Goal: Find specific page/section: Find specific page/section

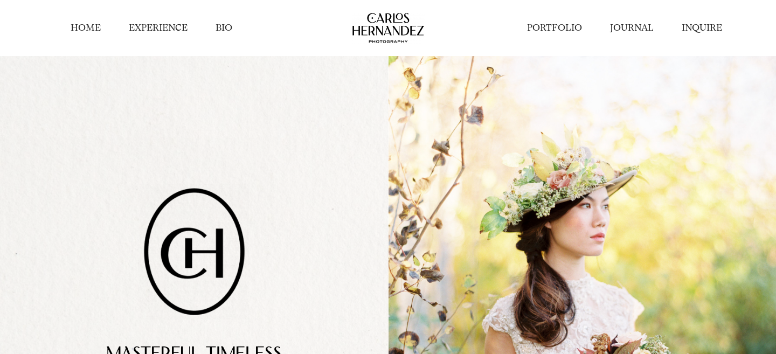
click at [559, 30] on link "PORTFOLIO" at bounding box center [554, 28] width 55 height 13
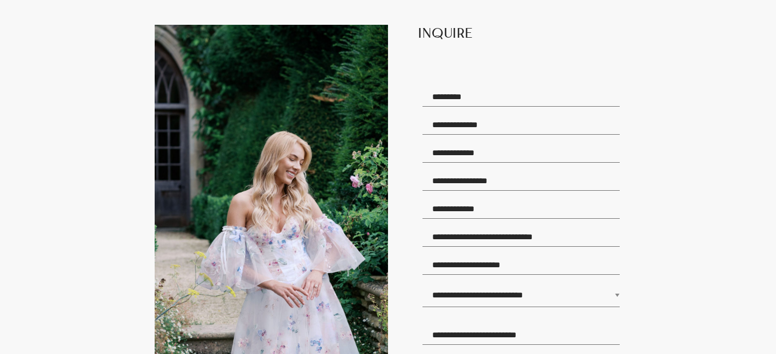
scroll to position [7374, 0]
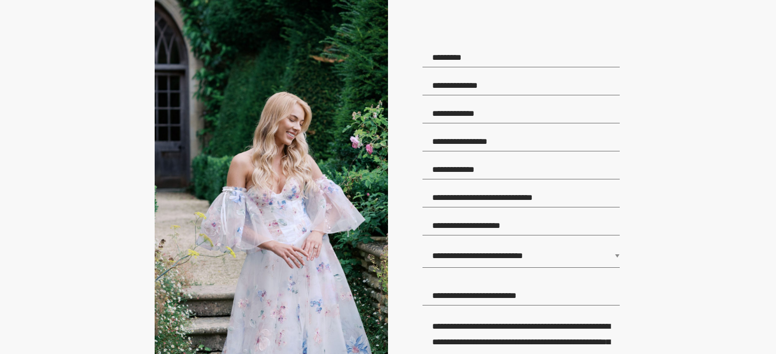
drag, startPoint x: 432, startPoint y: 160, endPoint x: 507, endPoint y: 174, distance: 76.1
click at [504, 173] on div at bounding box center [519, 170] width 203 height 23
click at [507, 174] on input "text" at bounding box center [521, 169] width 197 height 19
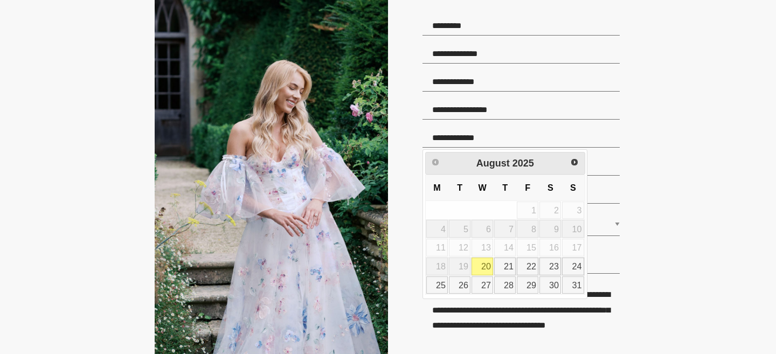
scroll to position [7407, 0]
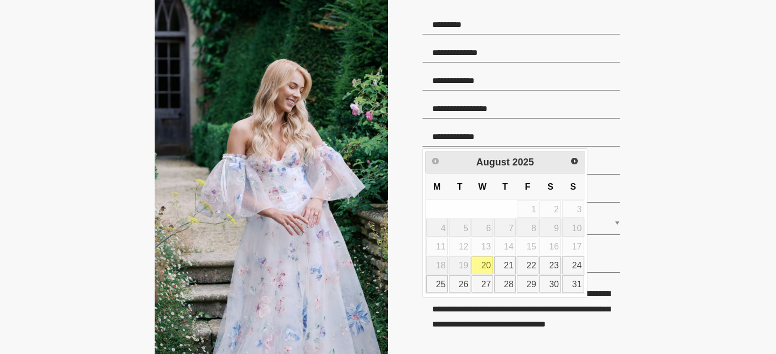
click at [513, 73] on input "email" at bounding box center [521, 80] width 197 height 19
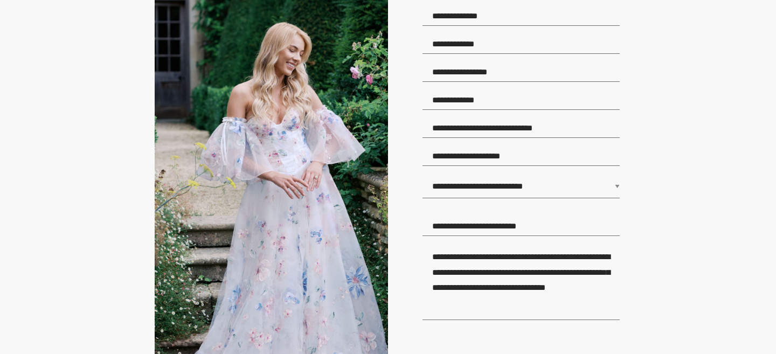
scroll to position [7445, 0]
click at [515, 182] on select "**********" at bounding box center [521, 186] width 197 height 24
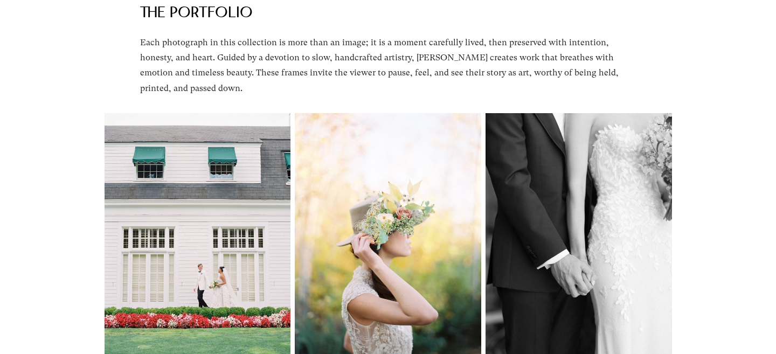
scroll to position [0, 0]
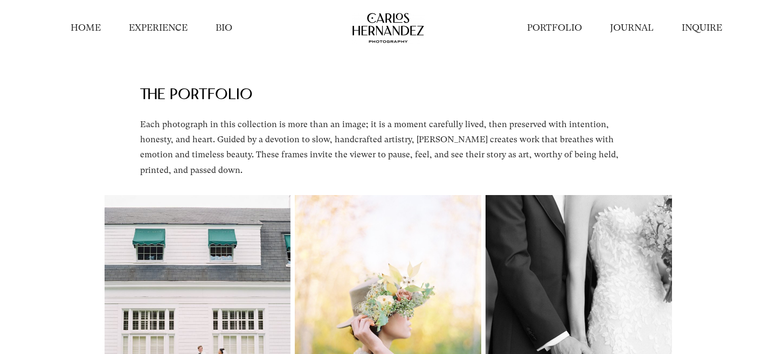
click at [221, 24] on link "BIO" at bounding box center [224, 28] width 17 height 13
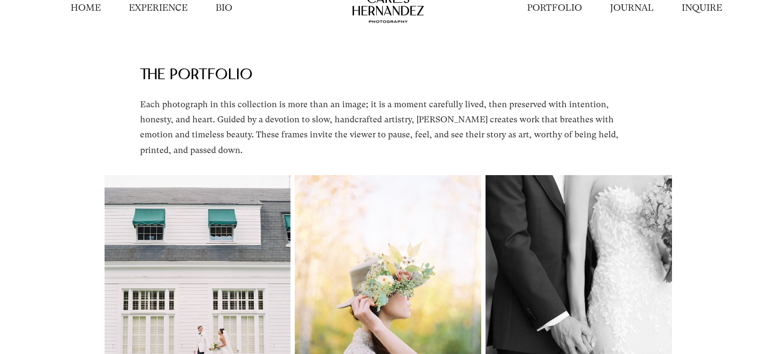
scroll to position [21, 0]
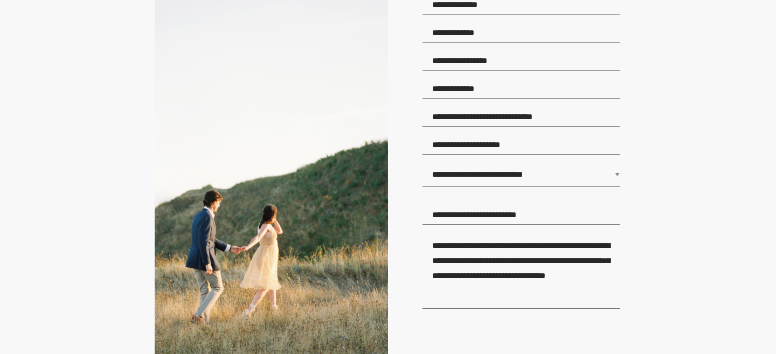
scroll to position [1836, 0]
